Goal: Book appointment/travel/reservation

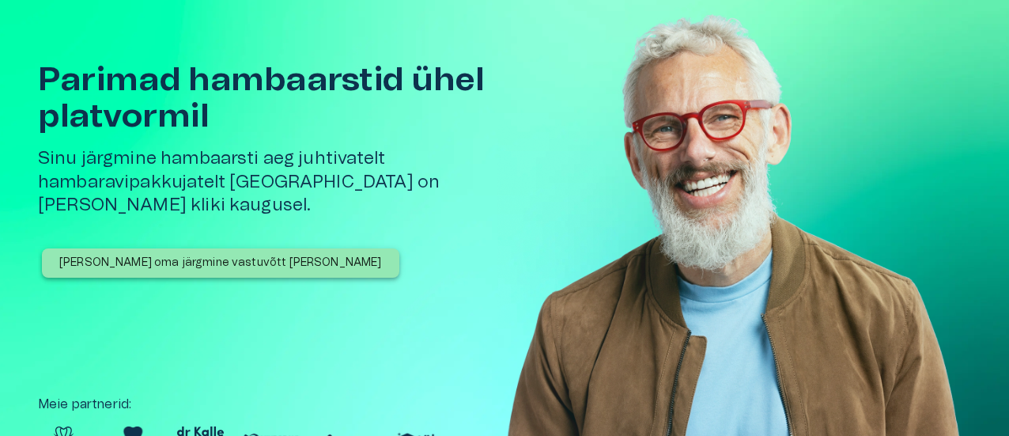
scroll to position [79, 0]
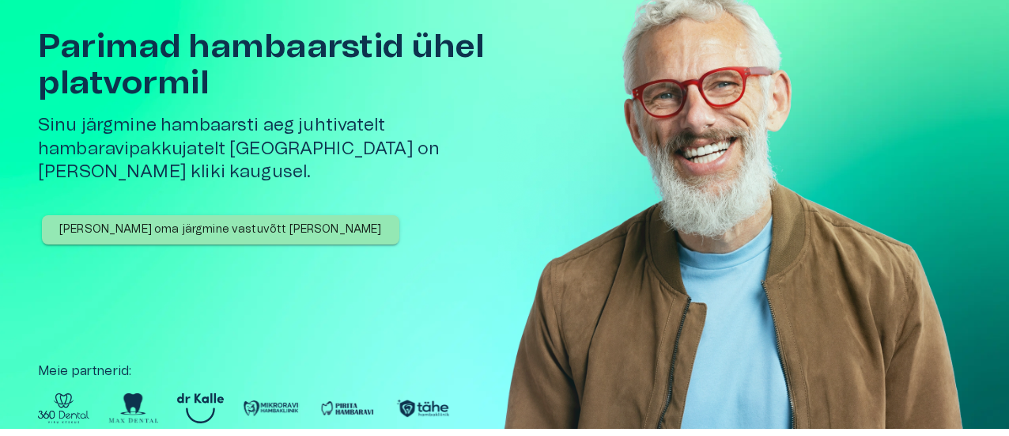
click at [240, 221] on p "[PERSON_NAME] oma järgmine vastuvõtt [PERSON_NAME]" at bounding box center [220, 229] width 323 height 17
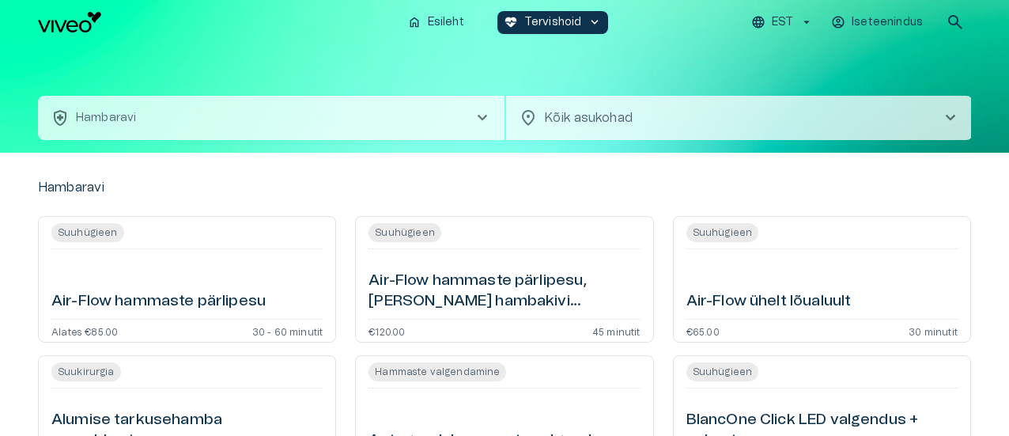
click at [283, 116] on button "health_and_safety [PERSON_NAME] chevron_right" at bounding box center [271, 118] width 466 height 44
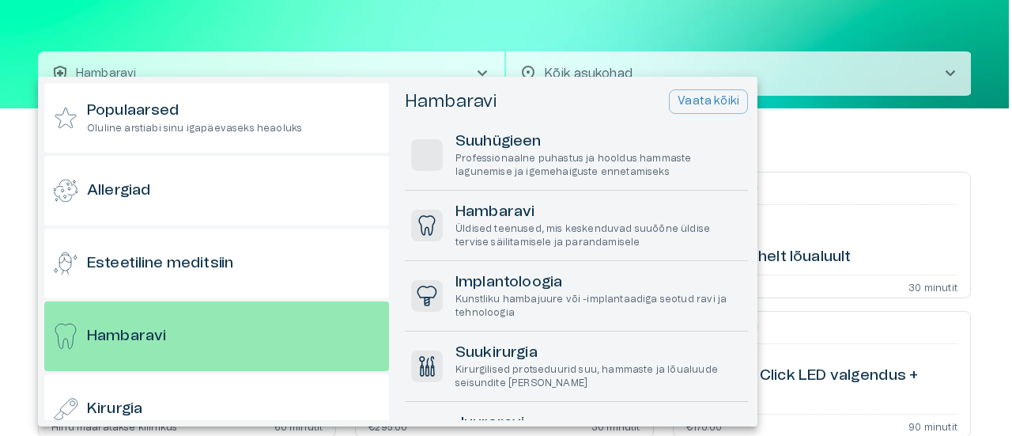
scroll to position [85, 0]
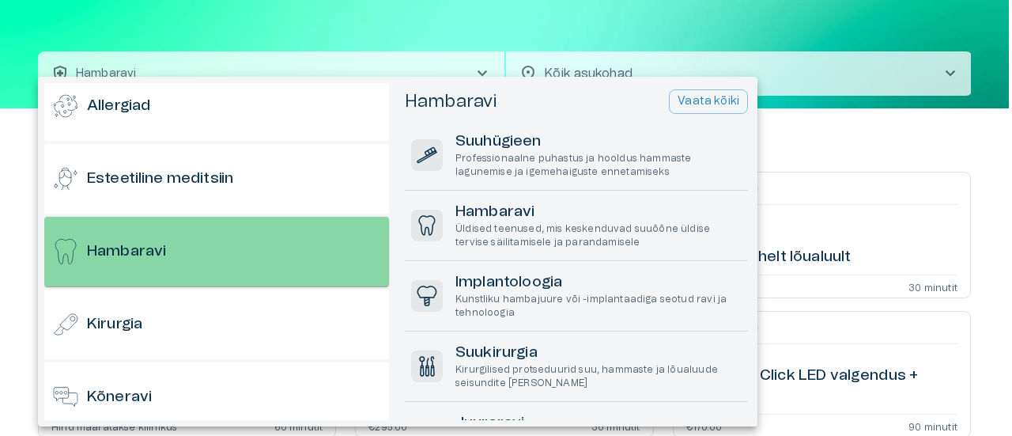
click at [251, 243] on div "Hambaravi" at bounding box center [216, 252] width 345 height 70
click at [152, 244] on h6 "Hambaravi" at bounding box center [126, 251] width 79 height 21
click at [152, 243] on h6 "Hambaravi" at bounding box center [126, 251] width 79 height 21
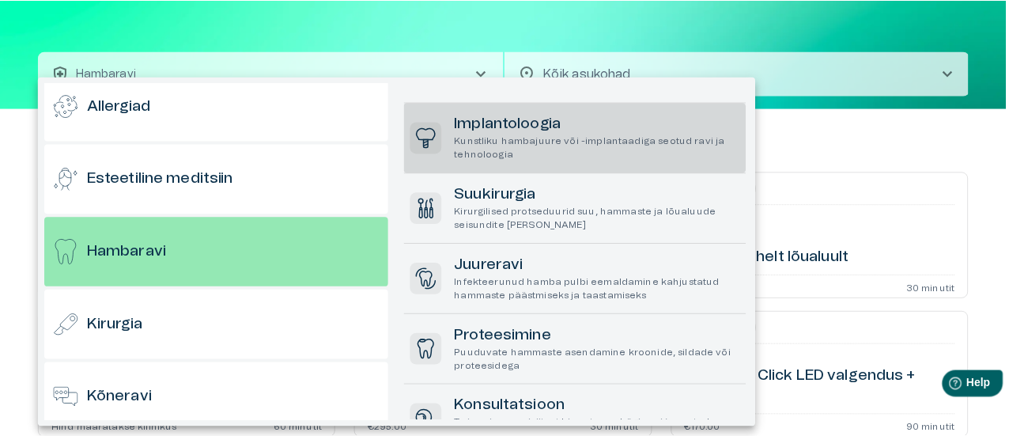
scroll to position [79, 0]
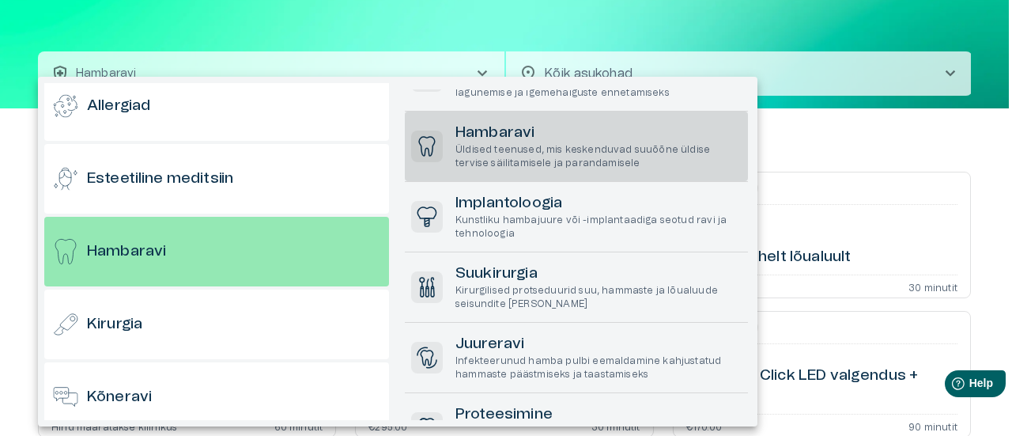
click at [513, 162] on p "Üldised teenused, mis keskenduvad suuõõne üldise tervise säilitamisele ja paran…" at bounding box center [598, 156] width 286 height 27
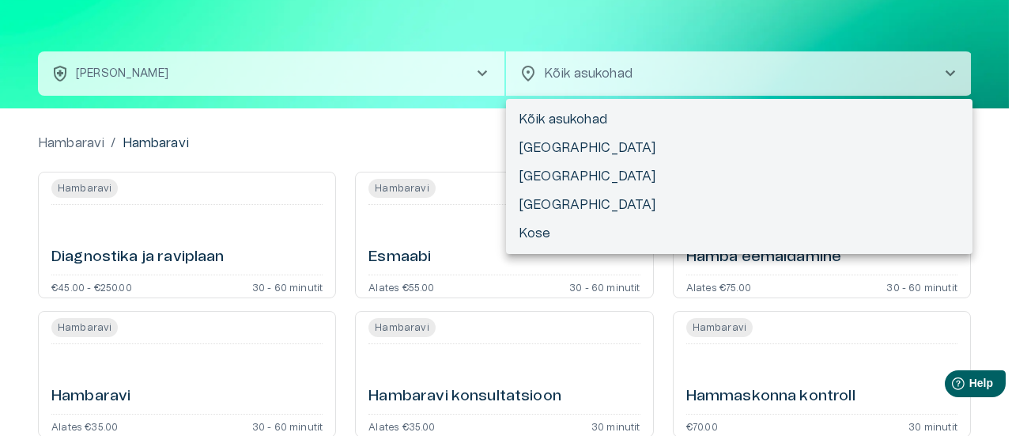
click at [582, 87] on body "Hindame teie privaatsust Kasutame küpsiseid teie sirvimiskogemuse parandamiseks…" at bounding box center [506, 174] width 1012 height 436
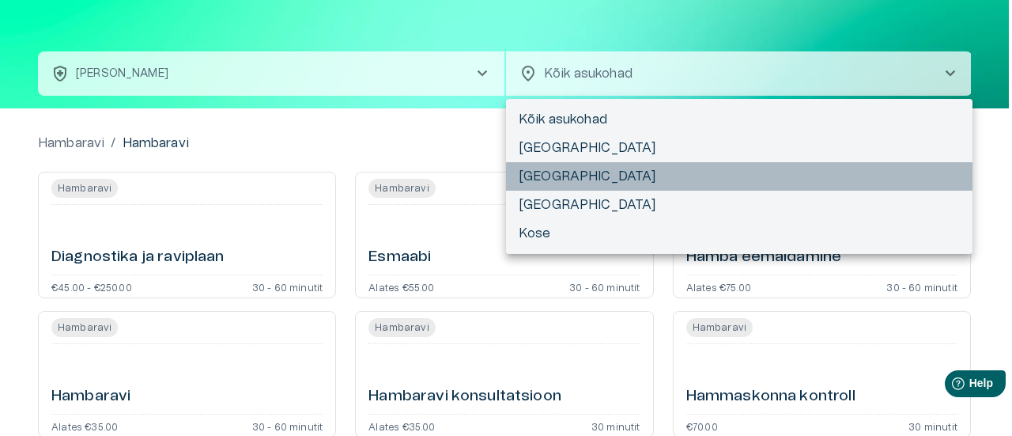
click at [561, 170] on li "[GEOGRAPHIC_DATA]" at bounding box center [739, 176] width 466 height 28
type input "**********"
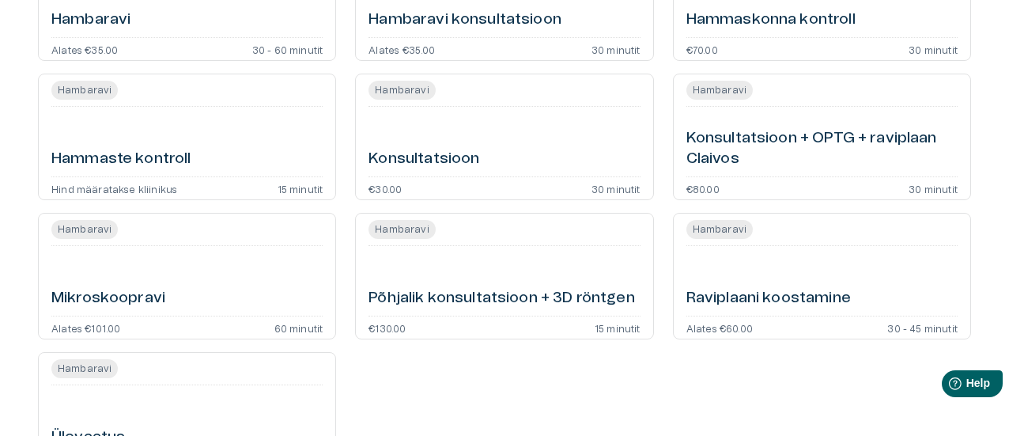
scroll to position [519, 0]
